Goal: Information Seeking & Learning: Learn about a topic

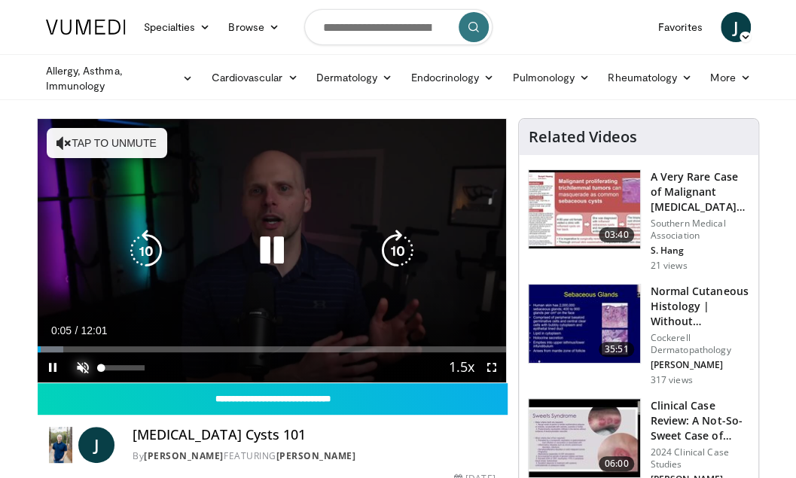
click at [79, 362] on span "Video Player" at bounding box center [83, 368] width 30 height 30
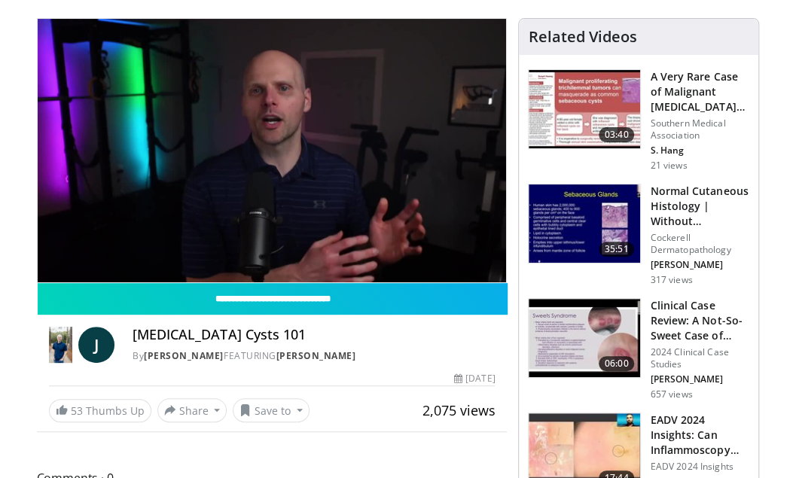
scroll to position [75, 0]
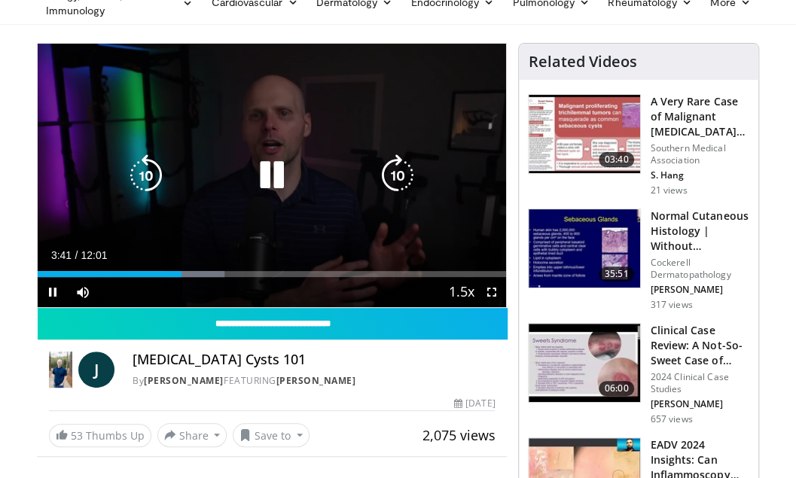
click at [183, 258] on div "Current Time 3:41 / Duration 12:01" at bounding box center [272, 256] width 469 height 14
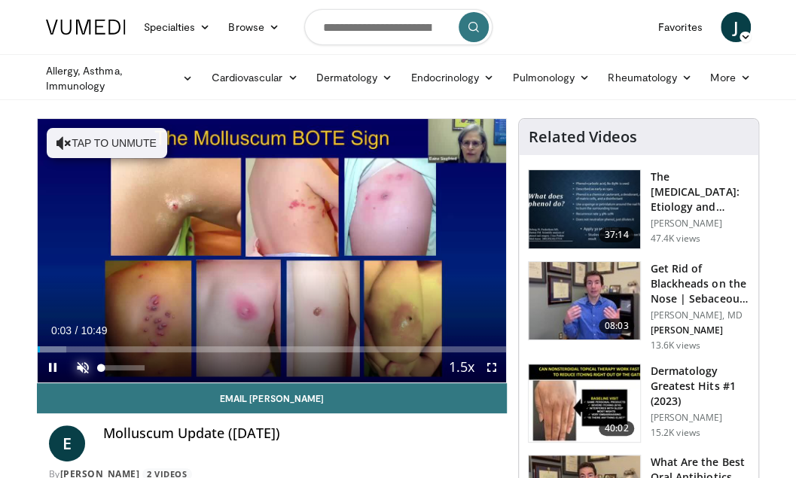
click at [79, 371] on span "Video Player" at bounding box center [83, 368] width 30 height 30
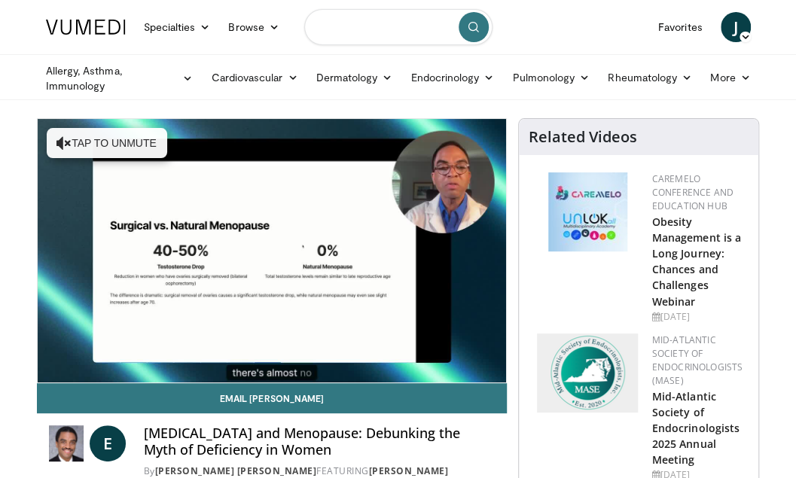
click at [392, 28] on input "Search topics, interventions" at bounding box center [398, 27] width 188 height 36
type input "**********"
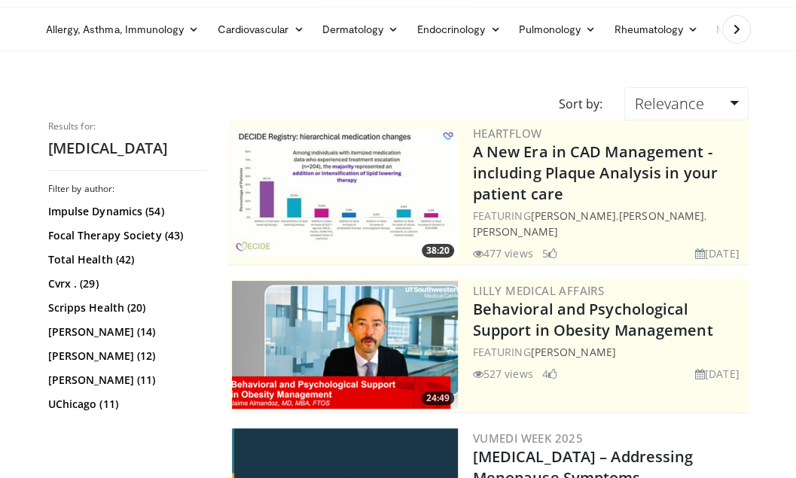
scroll to position [226, 0]
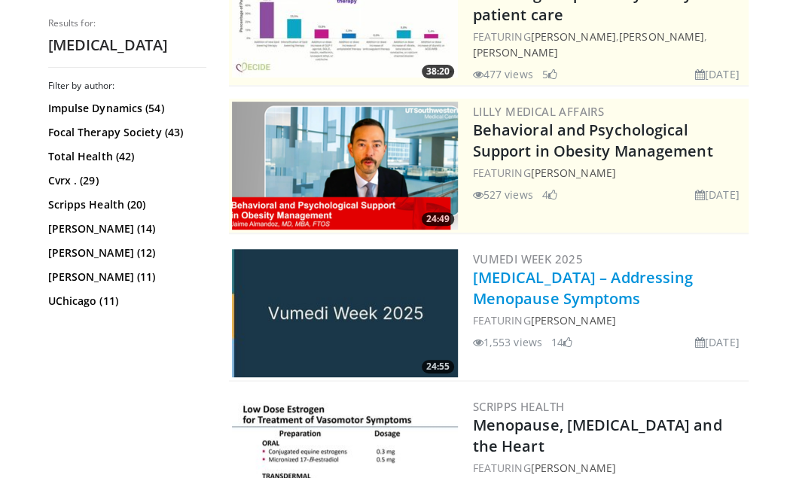
click at [508, 277] on link "Hormone Therapy – Addressing Menopause Symptoms" at bounding box center [583, 287] width 221 height 41
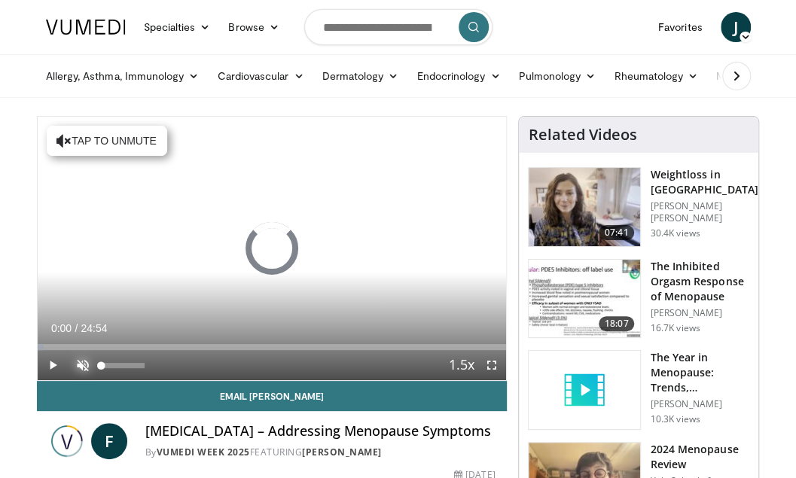
click at [81, 367] on span "Video Player" at bounding box center [83, 365] width 30 height 30
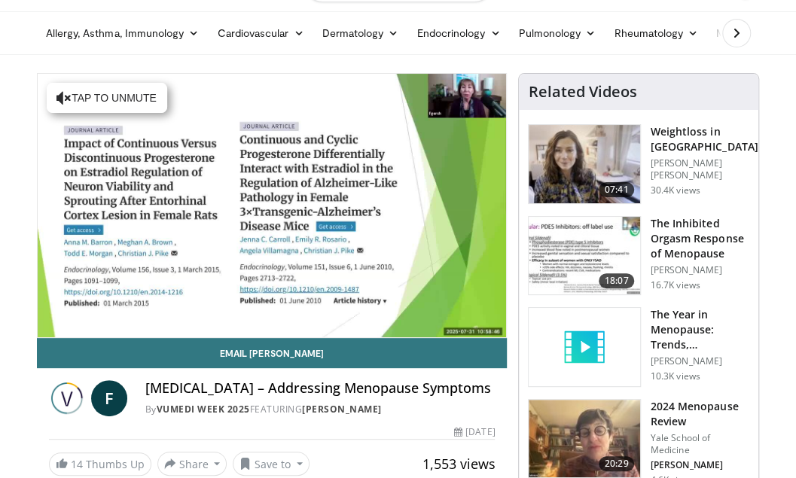
scroll to position [75, 0]
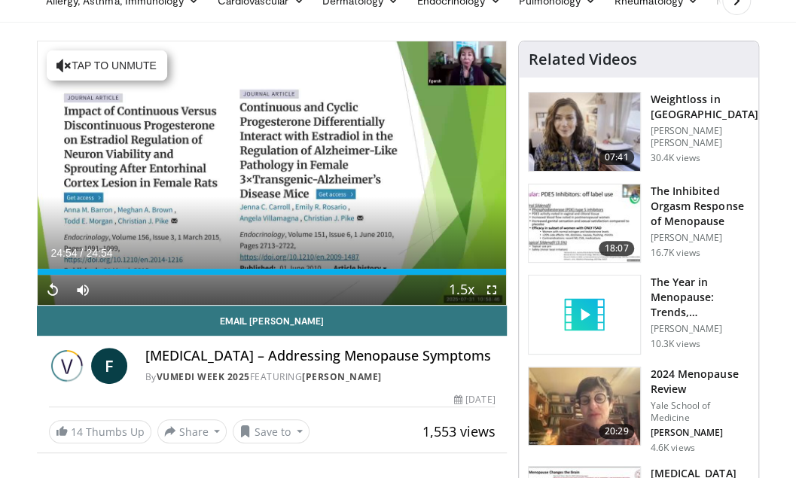
click at [670, 303] on h3 "The Year in Menopause: Trends, Controversies & Future Directions" at bounding box center [699, 297] width 99 height 45
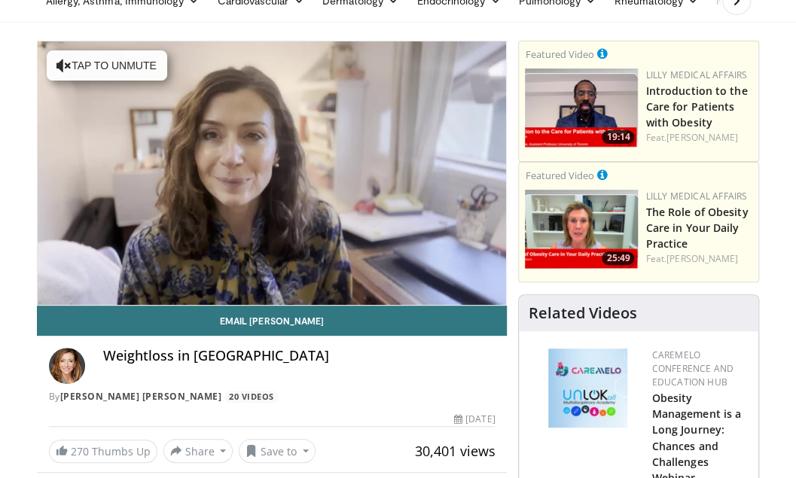
scroll to position [377, 0]
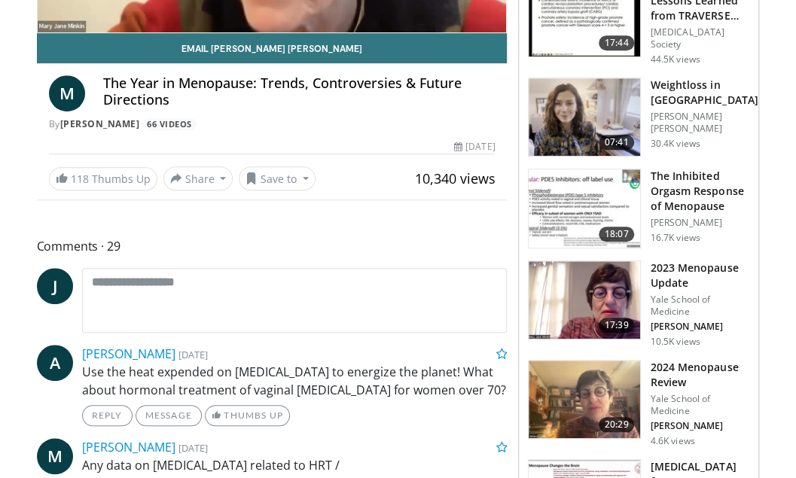
scroll to position [377, 0]
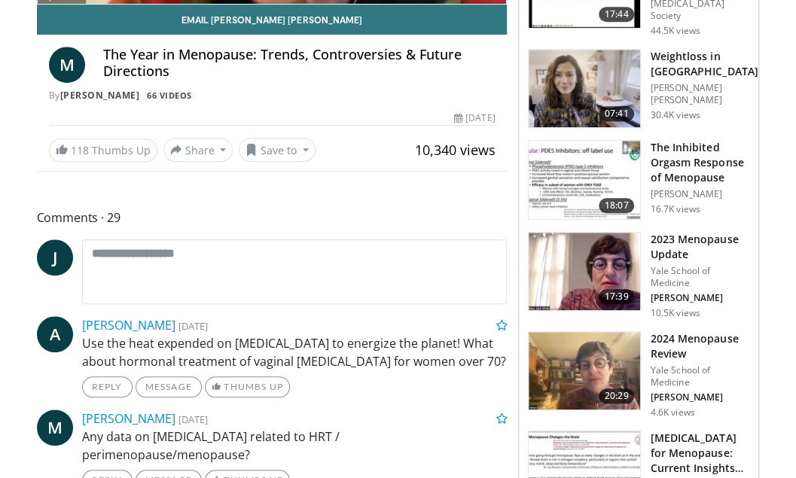
click at [607, 376] on img at bounding box center [584, 371] width 111 height 78
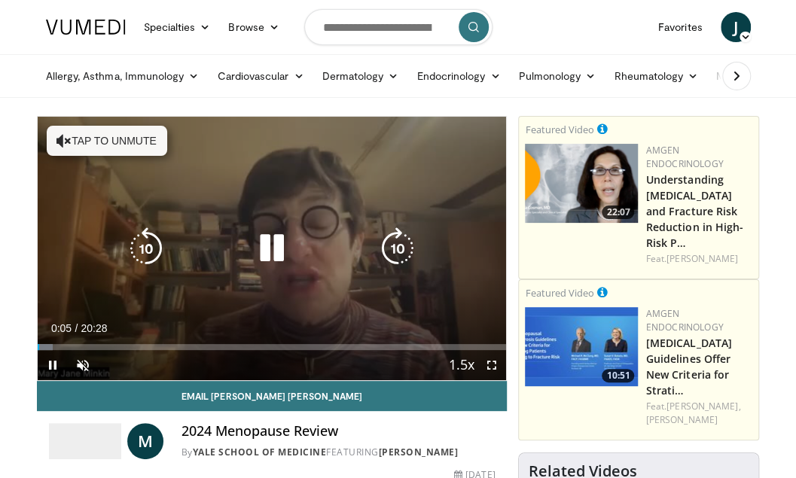
click at [119, 132] on button "Tap to unmute" at bounding box center [107, 141] width 121 height 30
